Goal: Task Accomplishment & Management: Complete application form

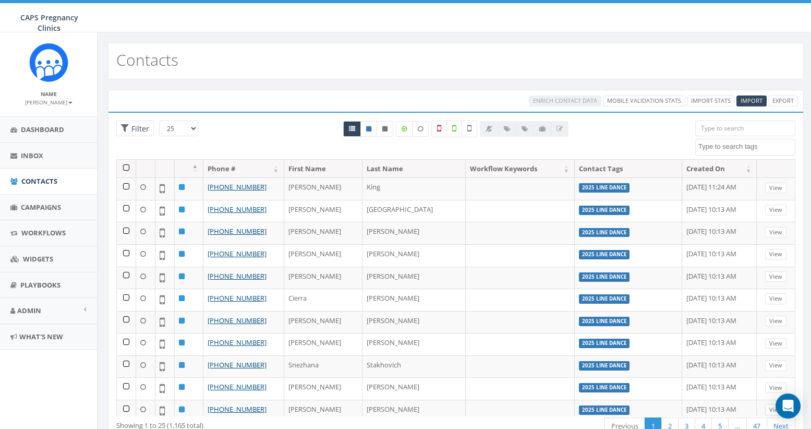
select select
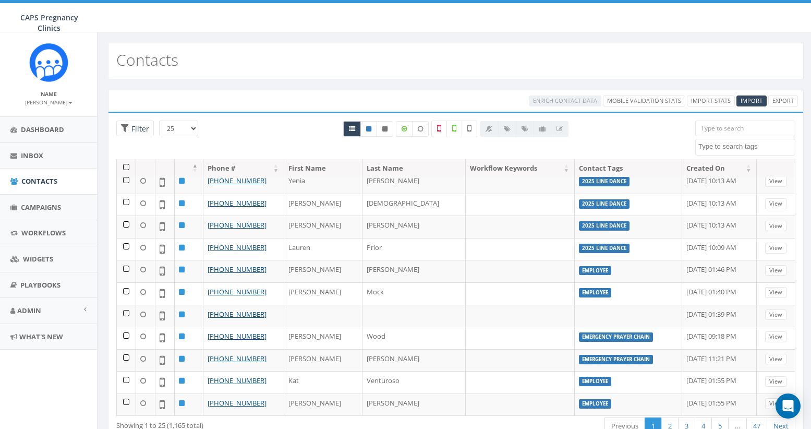
scroll to position [320, 0]
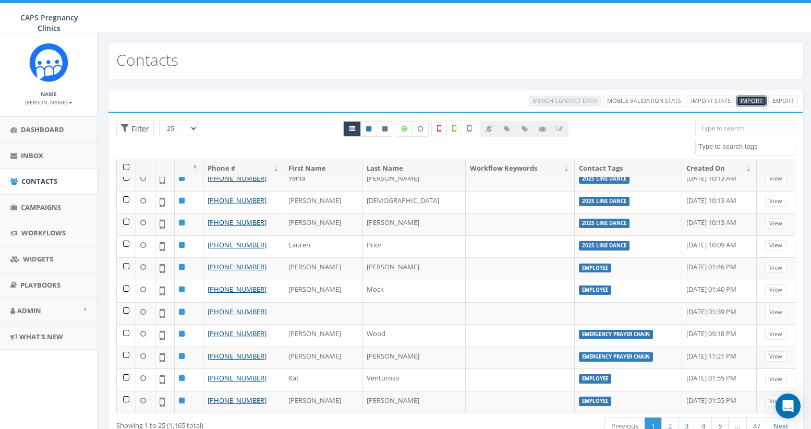
click at [752, 101] on span "Import" at bounding box center [751, 100] width 22 height 8
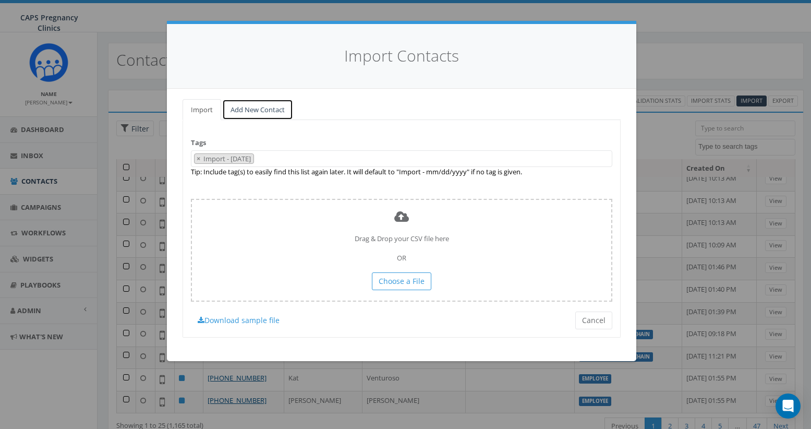
click at [243, 109] on link "Add New Contact" at bounding box center [257, 109] width 71 height 21
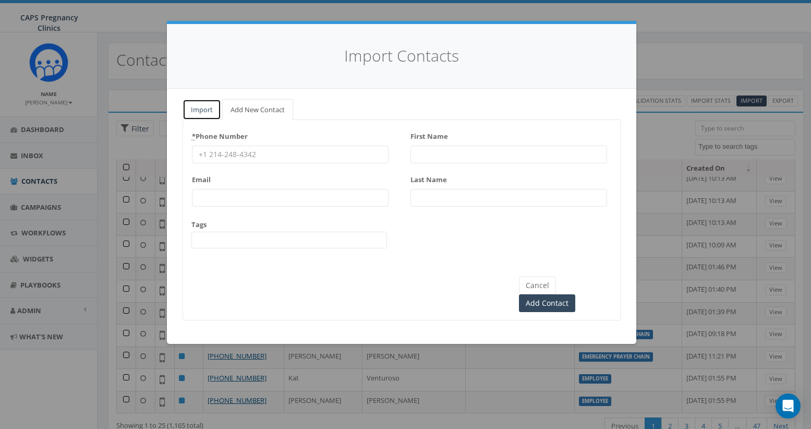
click at [203, 109] on link "Import" at bounding box center [201, 109] width 39 height 21
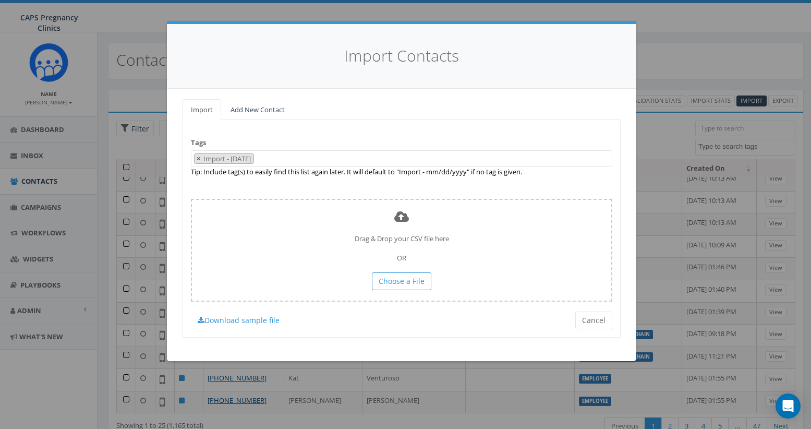
click at [199, 158] on span "×" at bounding box center [199, 158] width 4 height 9
select select
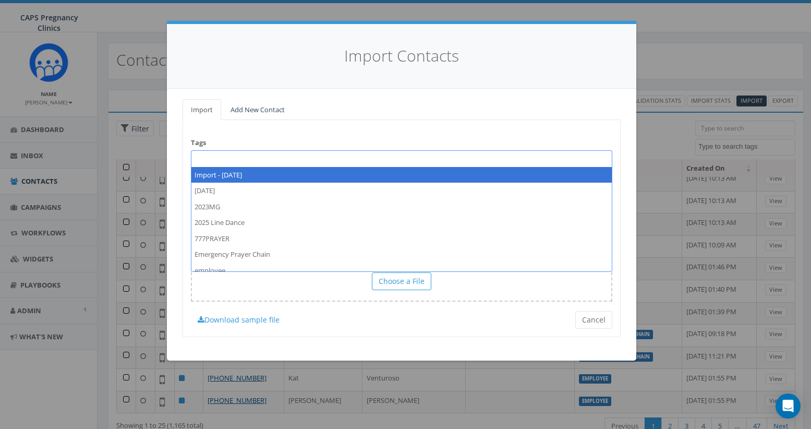
click at [201, 158] on span at bounding box center [401, 158] width 421 height 17
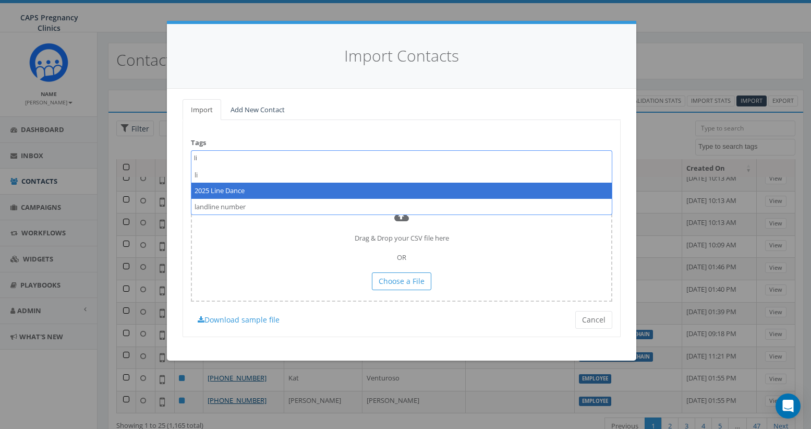
type textarea "li"
select select "2025 Line Dance"
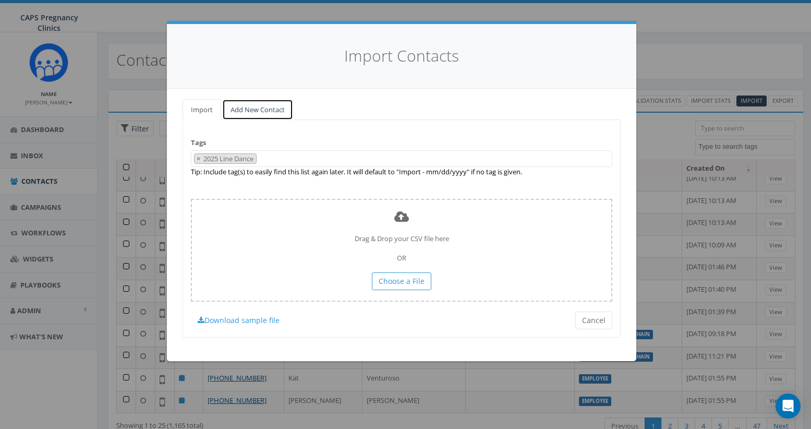
click at [257, 110] on link "Add New Contact" at bounding box center [257, 109] width 71 height 21
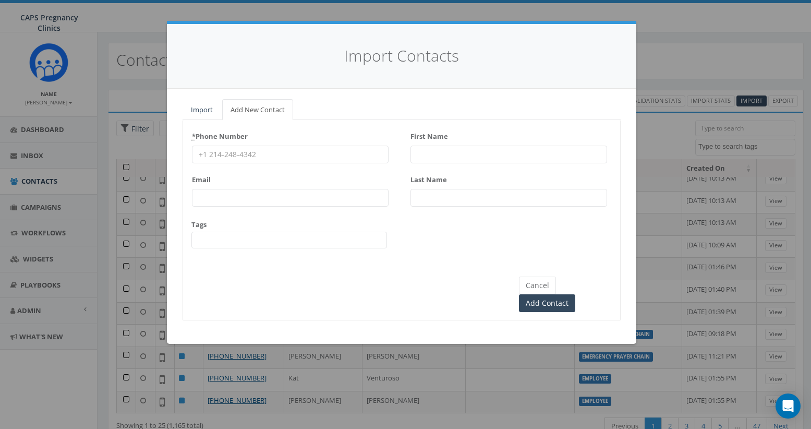
click at [214, 152] on input "* Phone Number" at bounding box center [290, 154] width 197 height 18
paste input "[PHONE_NUMBER]"
type input "[PHONE_NUMBER]"
click at [433, 157] on input "First Name" at bounding box center [508, 154] width 197 height 18
type input "[PERSON_NAME]"
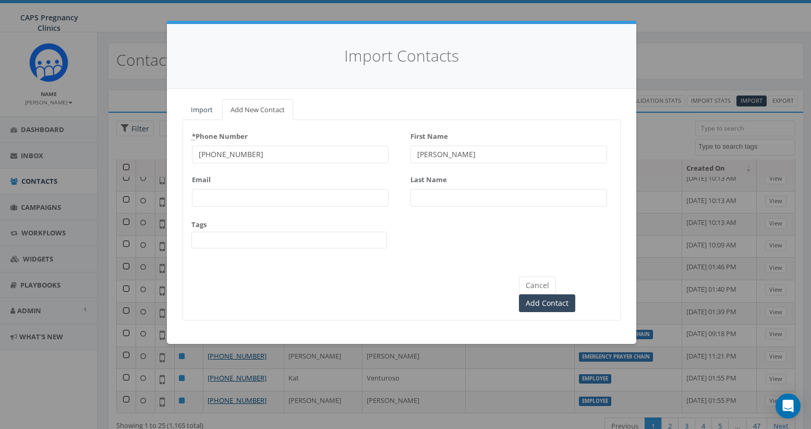
click at [437, 194] on input "Last Name" at bounding box center [508, 198] width 197 height 18
type input "[PERSON_NAME]"
click at [217, 241] on span at bounding box center [288, 239] width 195 height 17
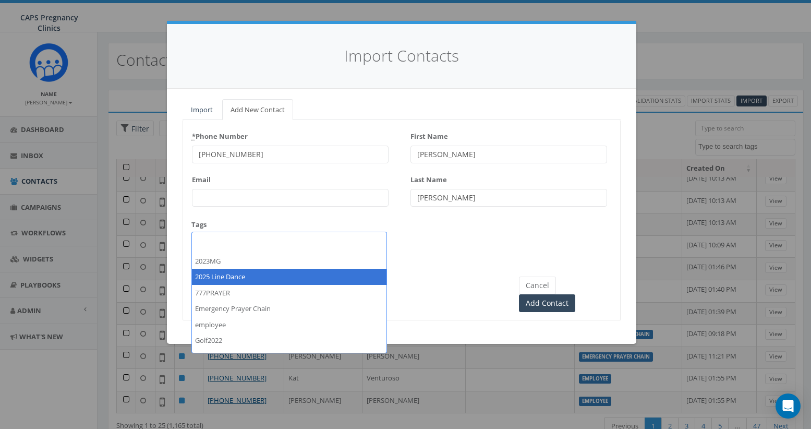
scroll to position [0, 0]
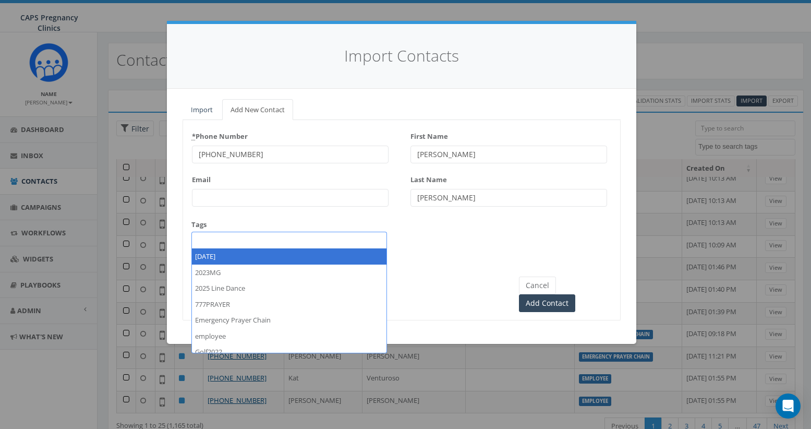
click at [229, 236] on span at bounding box center [288, 239] width 195 height 17
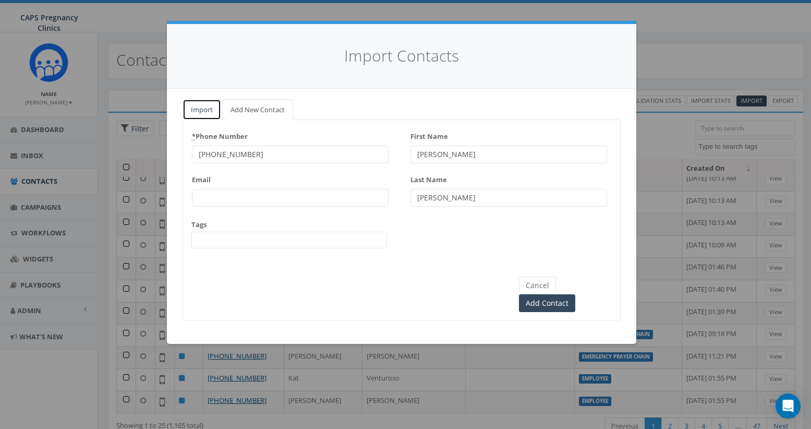
click at [200, 108] on link "Import" at bounding box center [201, 109] width 39 height 21
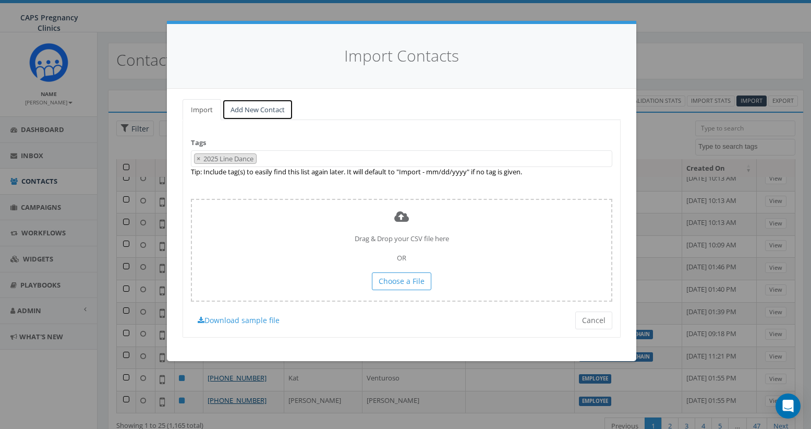
click at [259, 110] on link "Add New Contact" at bounding box center [257, 109] width 71 height 21
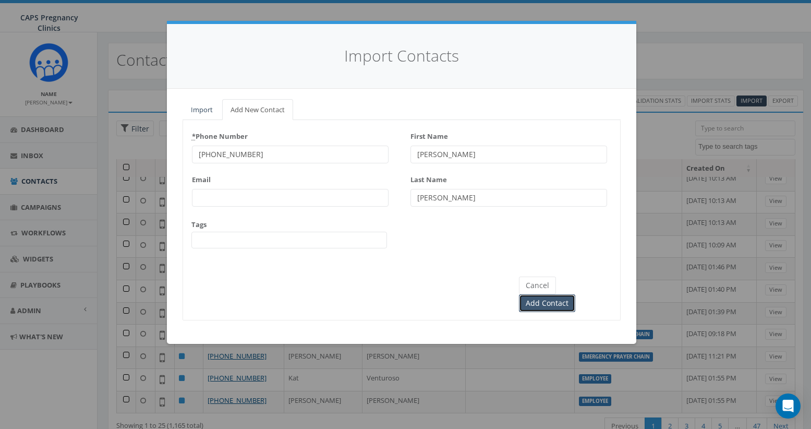
click at [575, 294] on input "Add Contact" at bounding box center [547, 303] width 56 height 18
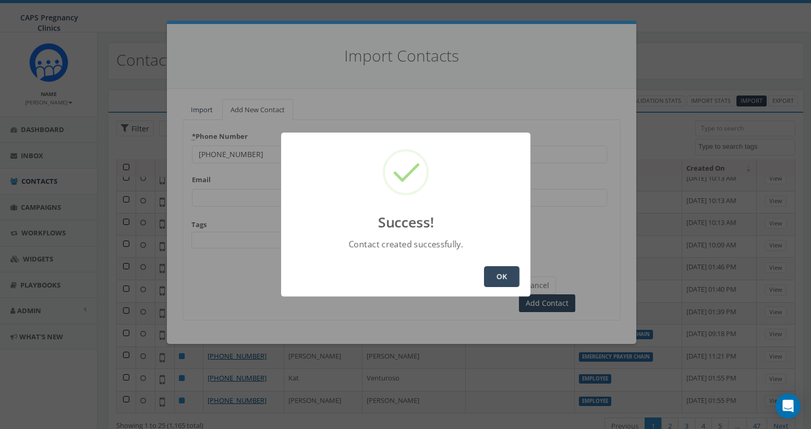
click at [499, 281] on button "OK" at bounding box center [501, 276] width 35 height 21
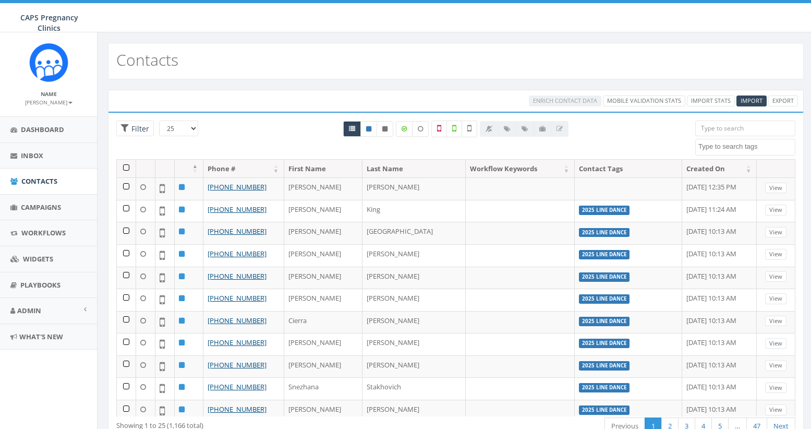
select select
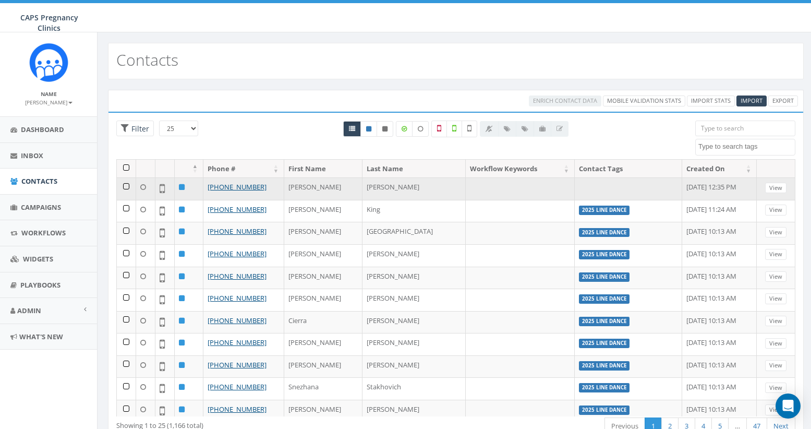
click at [126, 187] on td at bounding box center [126, 188] width 19 height 22
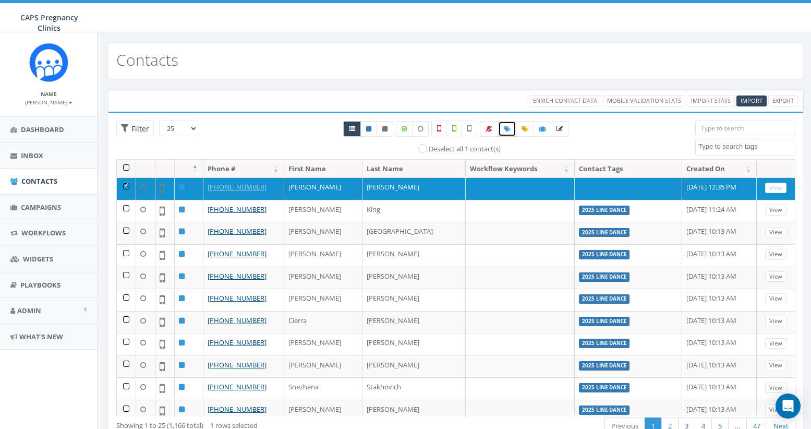
click at [507, 129] on icon at bounding box center [507, 129] width 7 height 6
select select
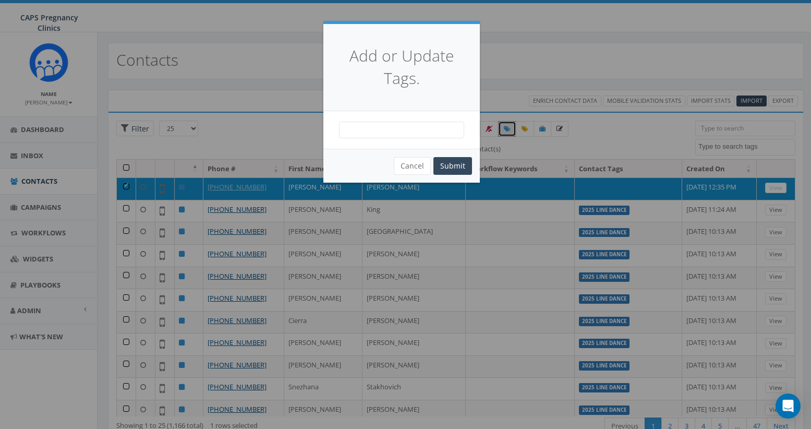
click at [364, 134] on span at bounding box center [401, 129] width 125 height 17
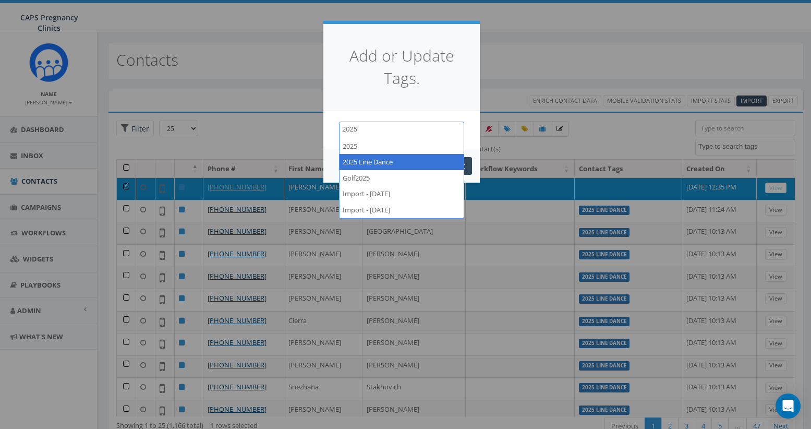
type textarea "2025"
select select "2025 Line Dance"
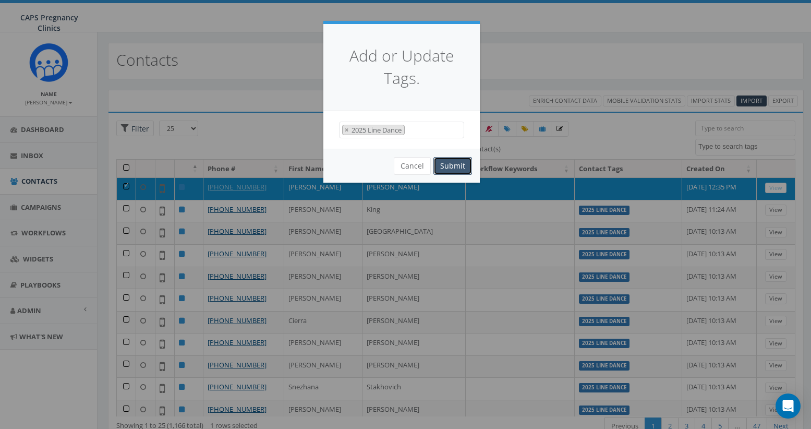
click at [460, 165] on button "Submit" at bounding box center [452, 166] width 39 height 18
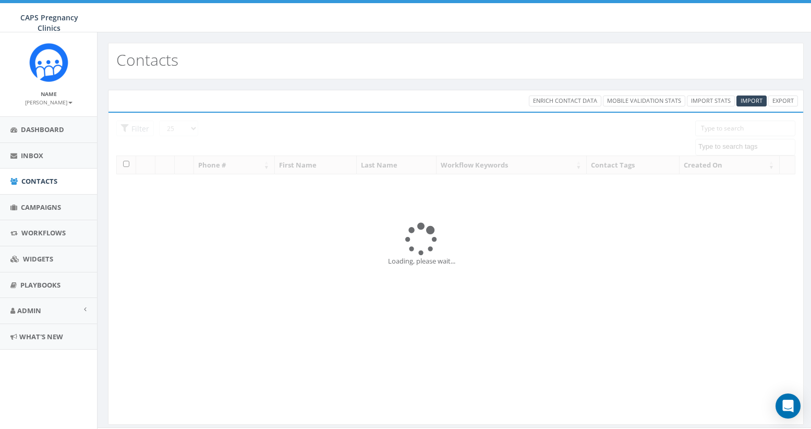
select select
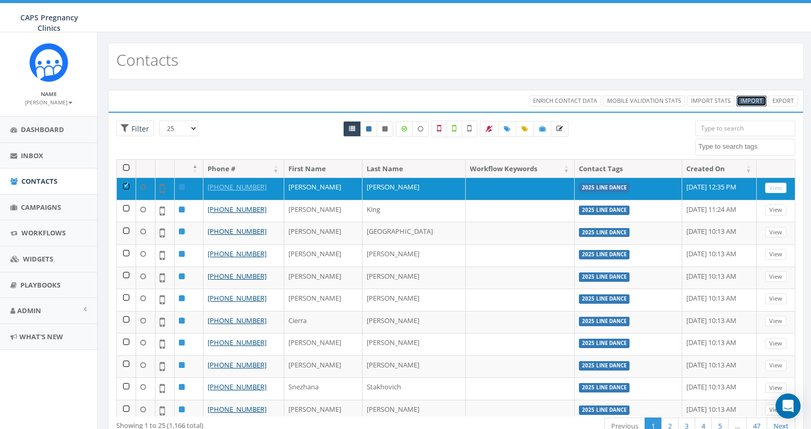
click at [748, 102] on span "Import" at bounding box center [751, 100] width 22 height 8
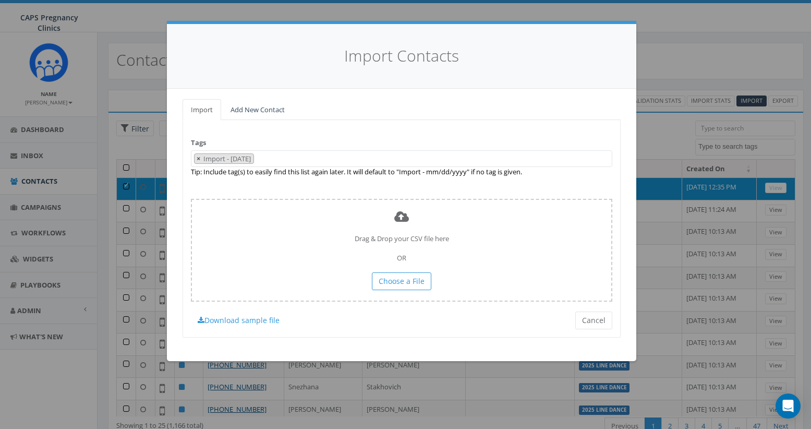
click at [197, 156] on span "×" at bounding box center [199, 158] width 4 height 9
select select
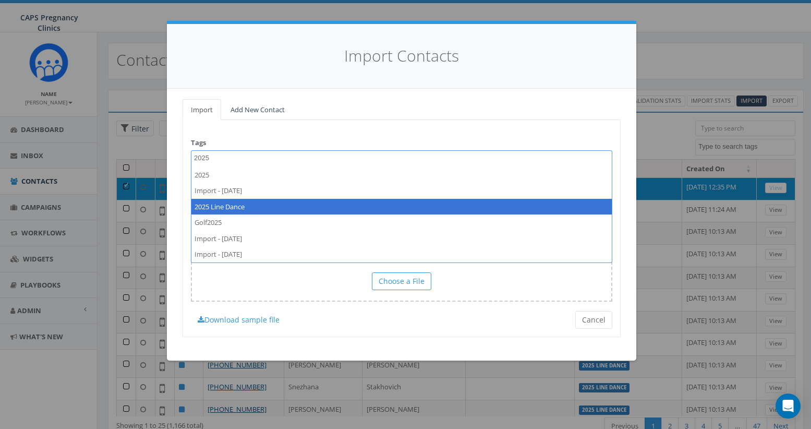
type textarea "2025"
select select "2025 Line Dance"
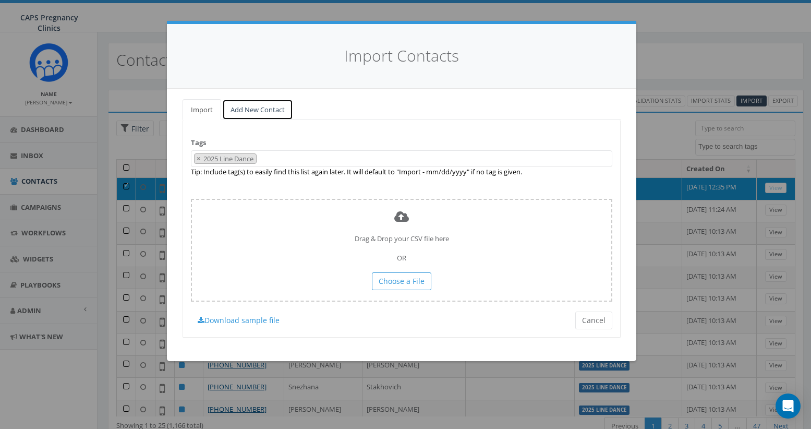
click at [261, 114] on link "Add New Contact" at bounding box center [257, 109] width 71 height 21
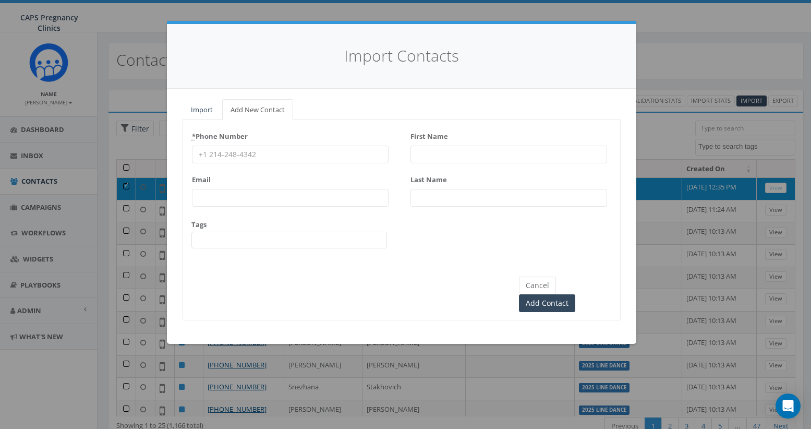
click at [205, 153] on input "* Phone Number" at bounding box center [290, 154] width 197 height 18
paste input "(951) 775-1286"
type input "(951) 775-1286"
click at [421, 154] on input "First Name" at bounding box center [508, 154] width 197 height 18
type input "[DEMOGRAPHIC_DATA]"
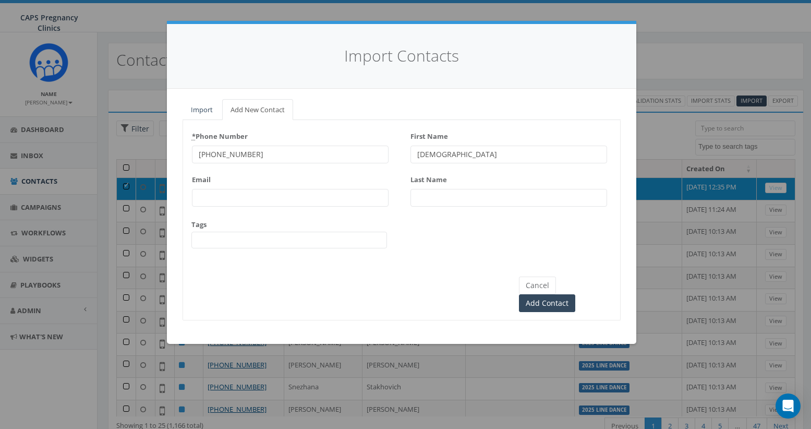
click at [446, 198] on input "Last Name" at bounding box center [508, 198] width 197 height 18
type input "Pederson"
click at [213, 239] on span at bounding box center [288, 239] width 195 height 17
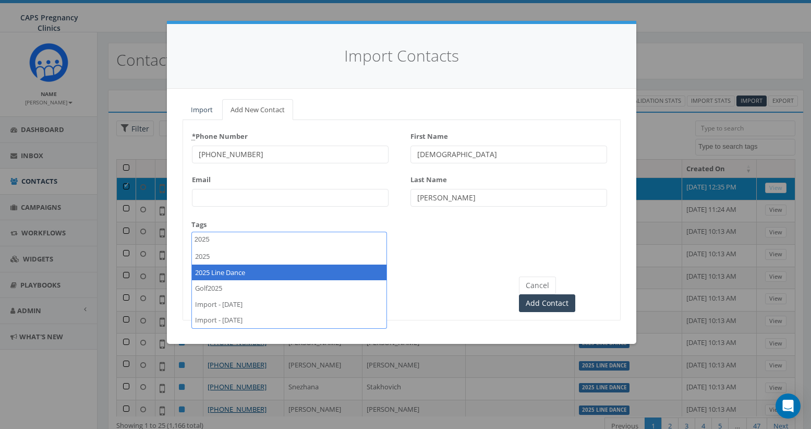
type textarea "2025"
select select "2025 Line Dance"
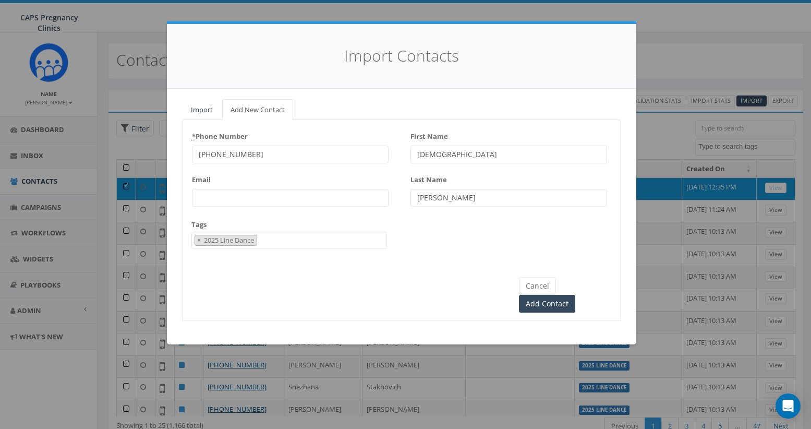
scroll to position [20, 0]
click at [575, 295] on input "Add Contact" at bounding box center [547, 304] width 56 height 18
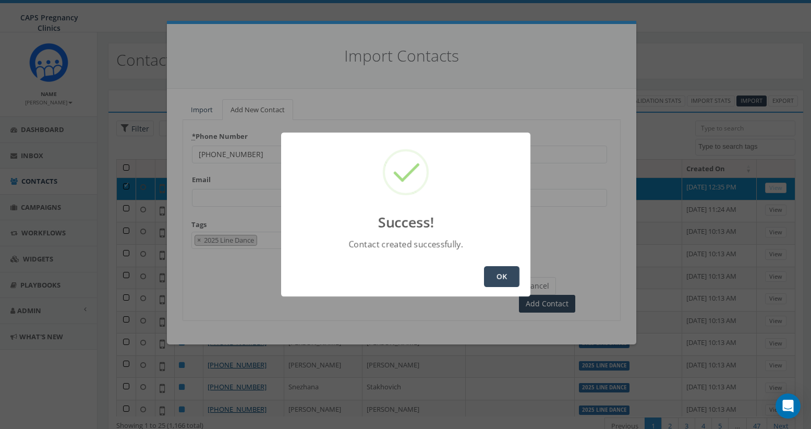
click at [501, 273] on button "OK" at bounding box center [501, 276] width 35 height 21
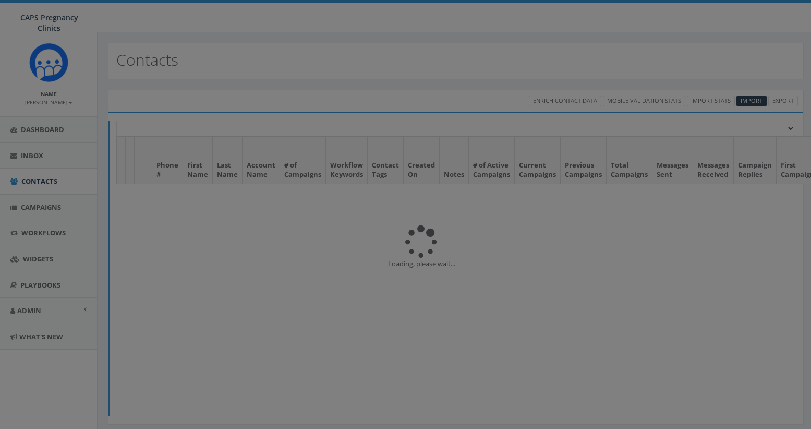
select select
